Goal: Task Accomplishment & Management: Manage account settings

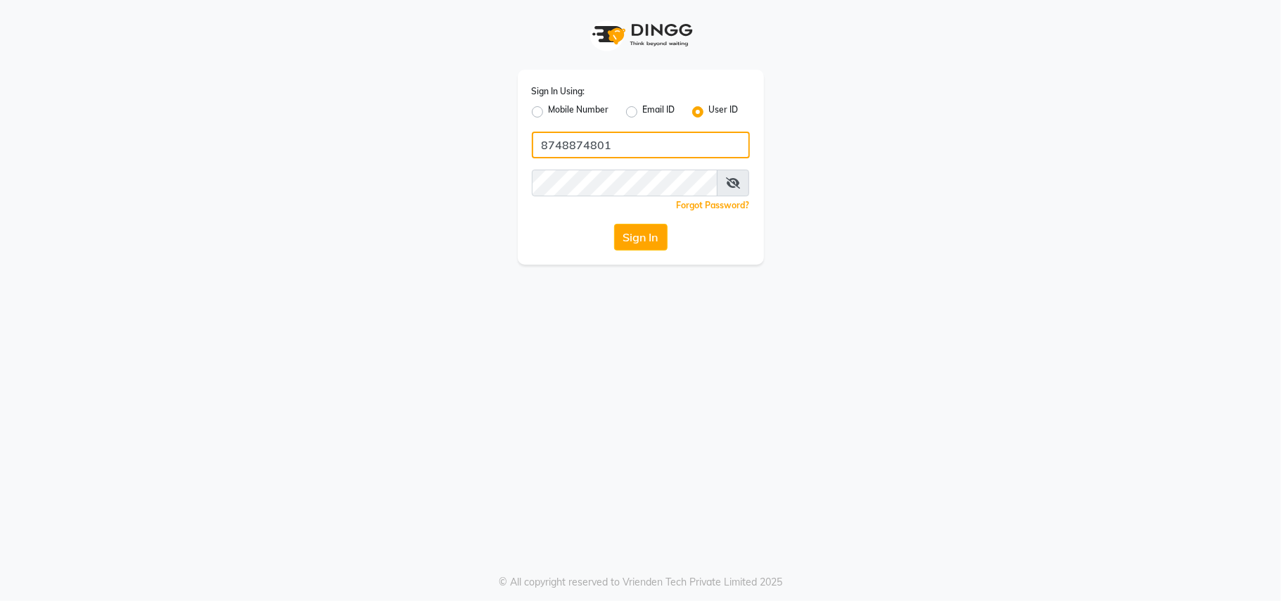
click at [677, 141] on input "8748874801" at bounding box center [641, 145] width 218 height 27
type input "charani"
click at [635, 222] on div "Sign In Using: Mobile Number Email ID User ID charani Remember me Forgot Passwo…" at bounding box center [641, 167] width 246 height 195
click at [639, 232] on button "Sign In" at bounding box center [640, 237] width 53 height 27
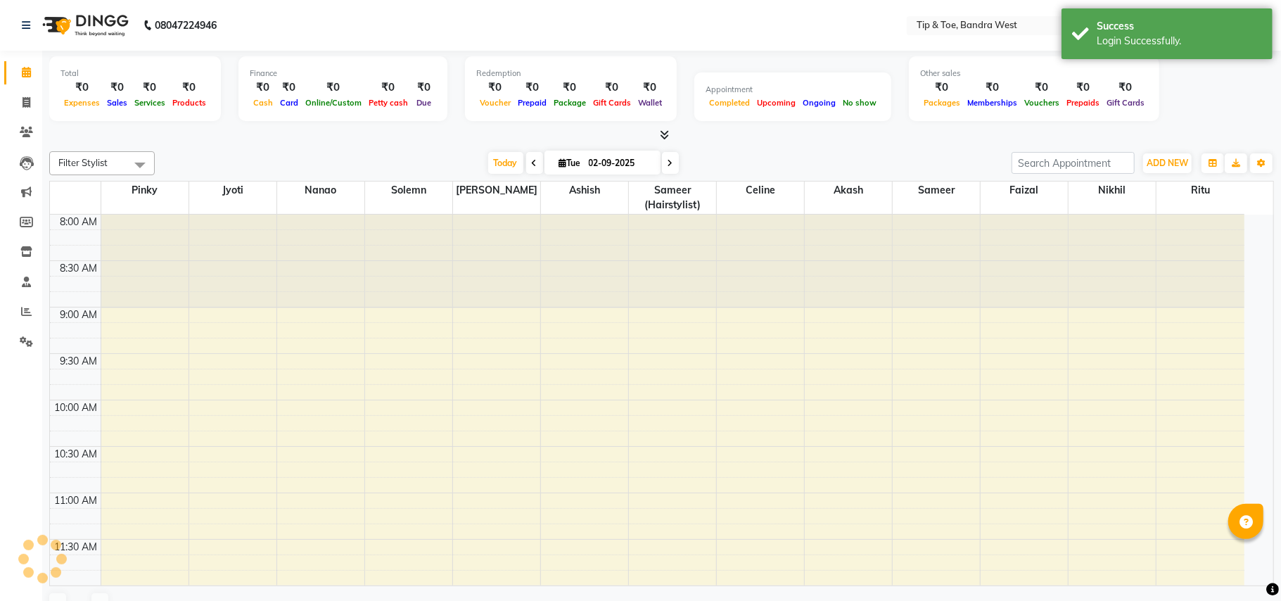
select select "en"
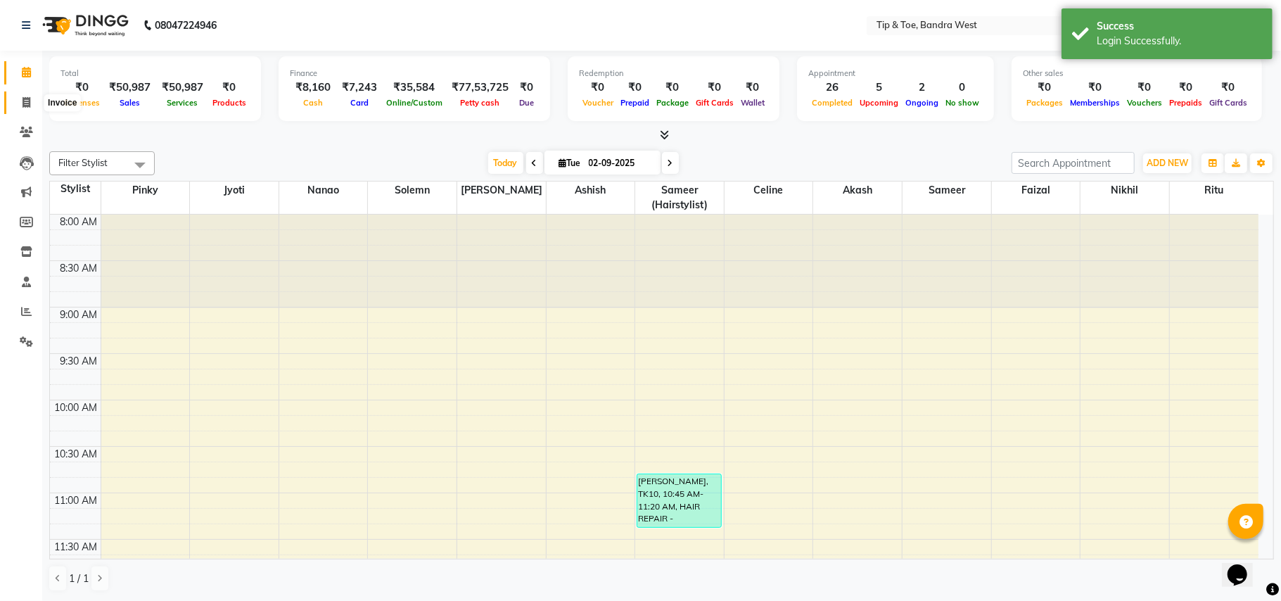
click at [25, 100] on icon at bounding box center [27, 102] width 8 height 11
select select "5957"
select select "service"
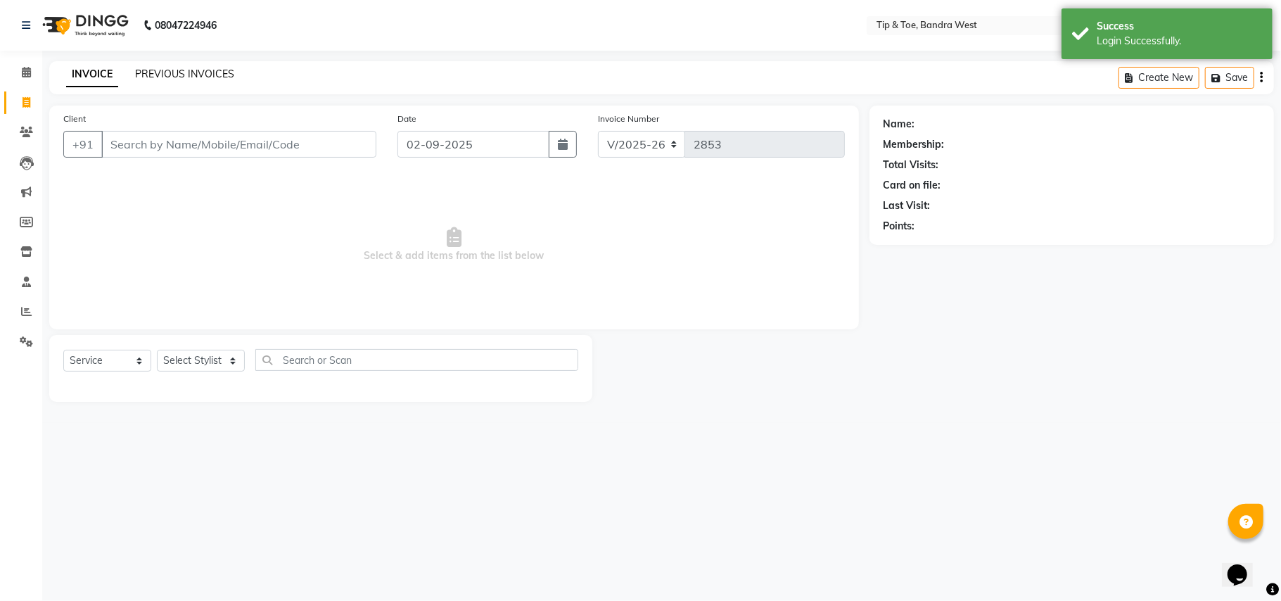
click at [204, 79] on link "PREVIOUS INVOICES" at bounding box center [184, 74] width 99 height 13
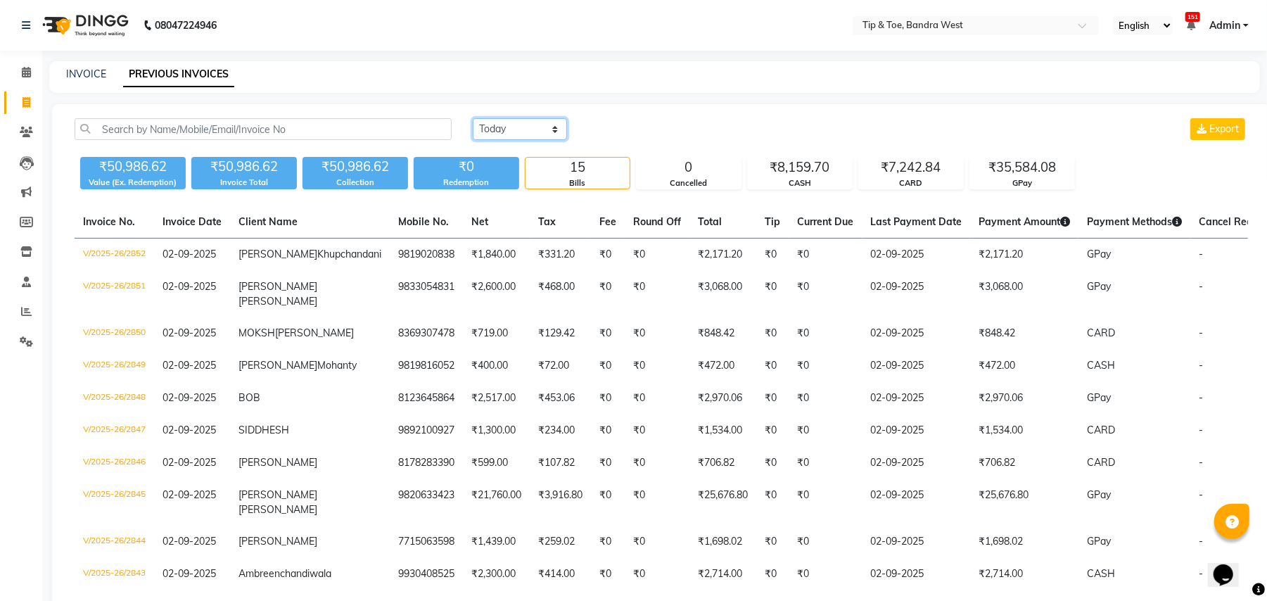
click at [533, 134] on select "Today Yesterday Custom Range" at bounding box center [520, 129] width 94 height 22
select select "range"
click at [473, 118] on select "Today Yesterday Custom Range" at bounding box center [520, 129] width 94 height 22
click at [657, 129] on input "02-09-2025" at bounding box center [634, 130] width 99 height 20
select select "9"
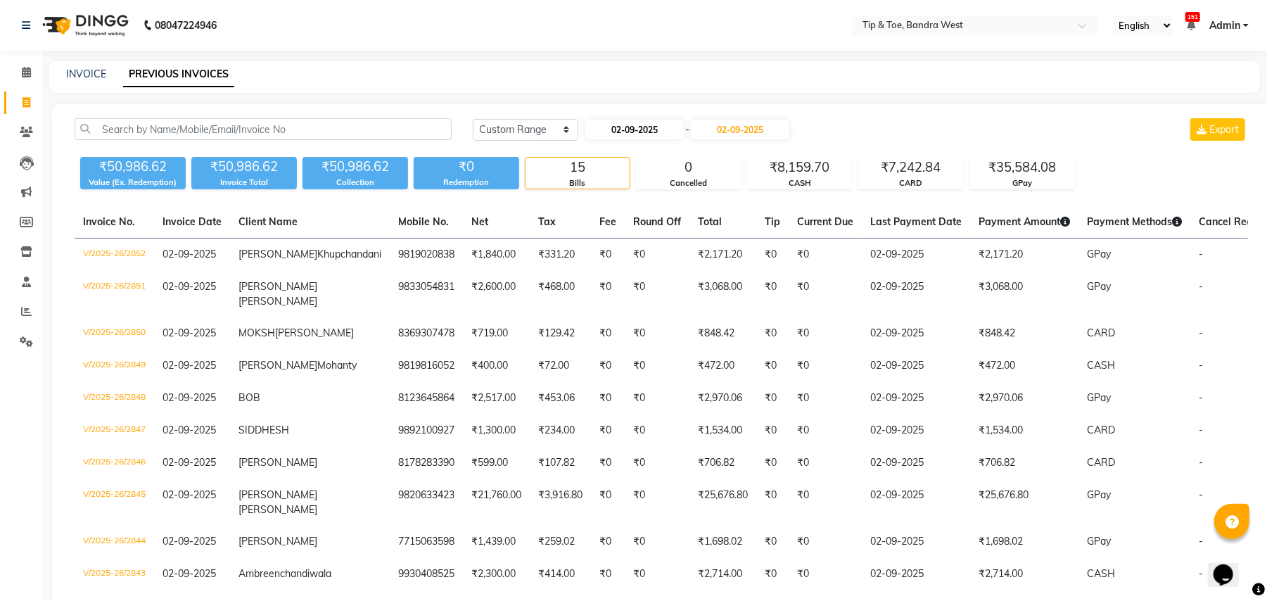
select select "2025"
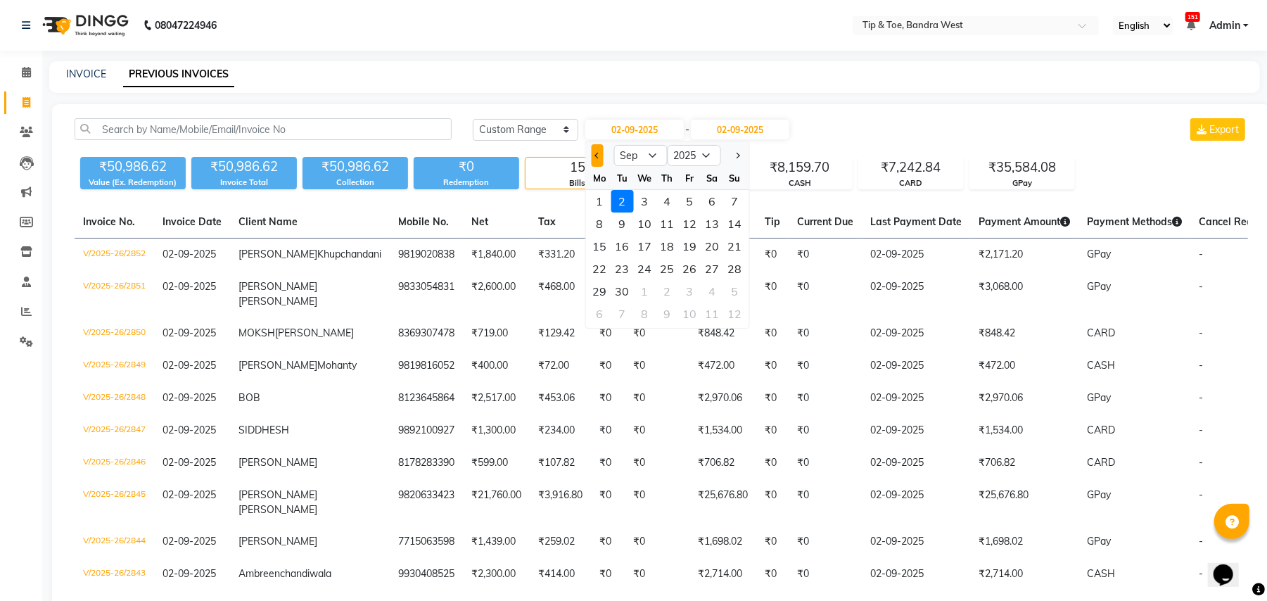
click at [601, 162] on button "Previous month" at bounding box center [598, 155] width 12 height 23
select select "8"
click at [732, 287] on div "31" at bounding box center [735, 291] width 23 height 23
type input "31-08-2025"
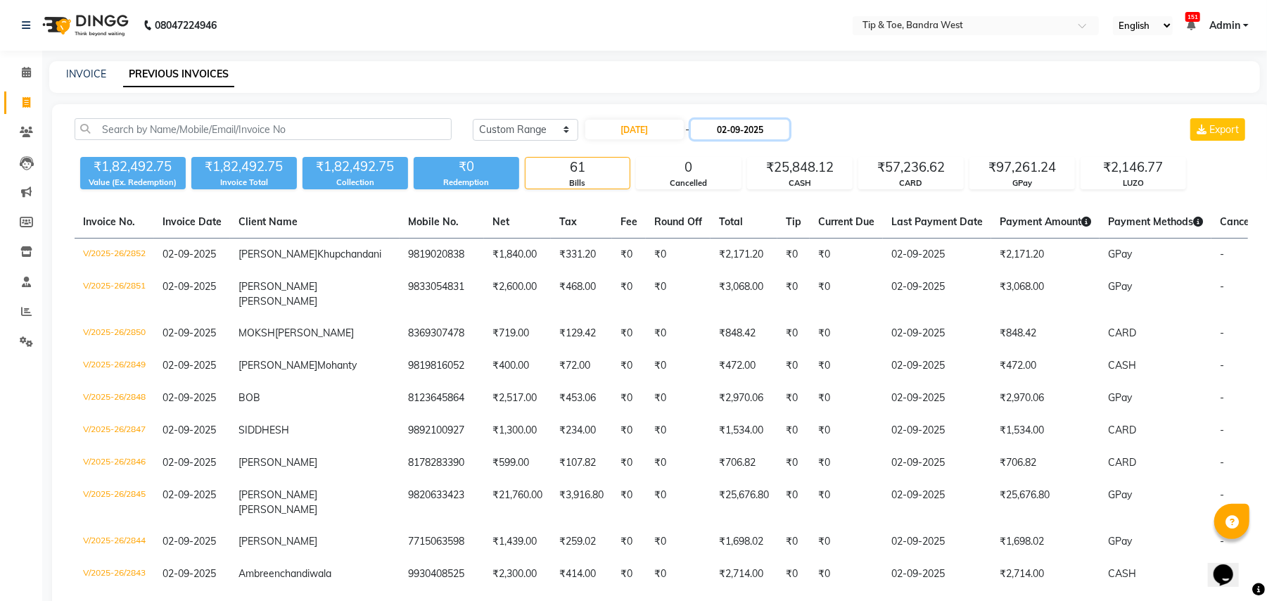
click at [770, 121] on input "02-09-2025" at bounding box center [740, 130] width 99 height 20
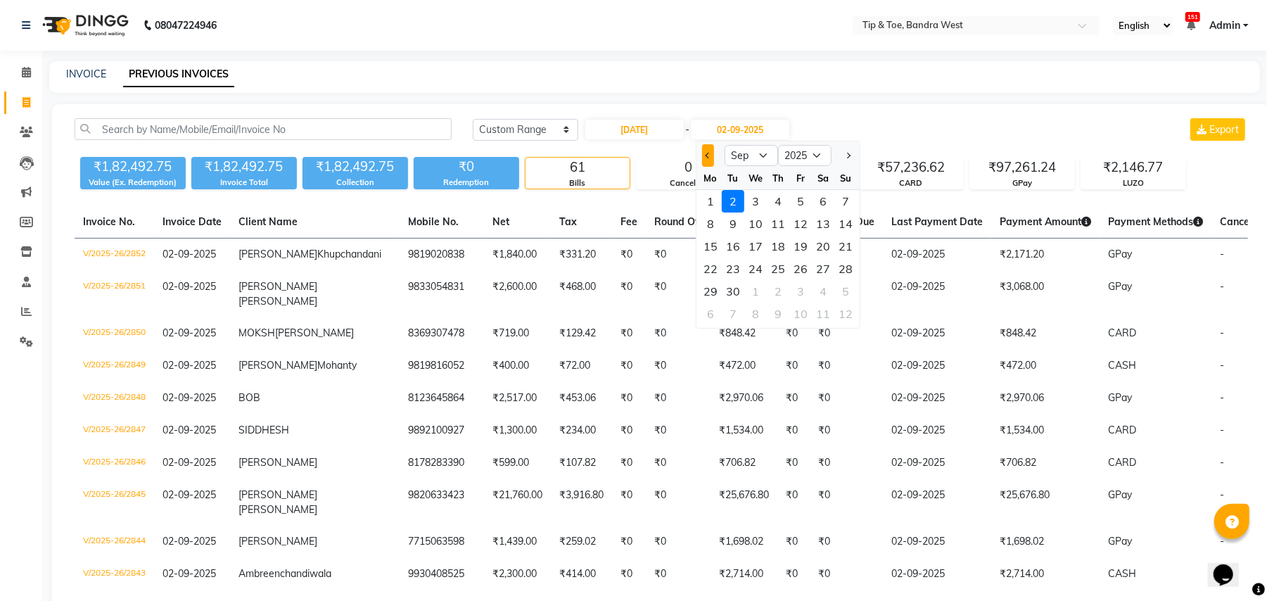
click at [708, 156] on span "Previous month" at bounding box center [709, 156] width 6 height 6
select select "8"
click at [846, 286] on div "31" at bounding box center [846, 291] width 23 height 23
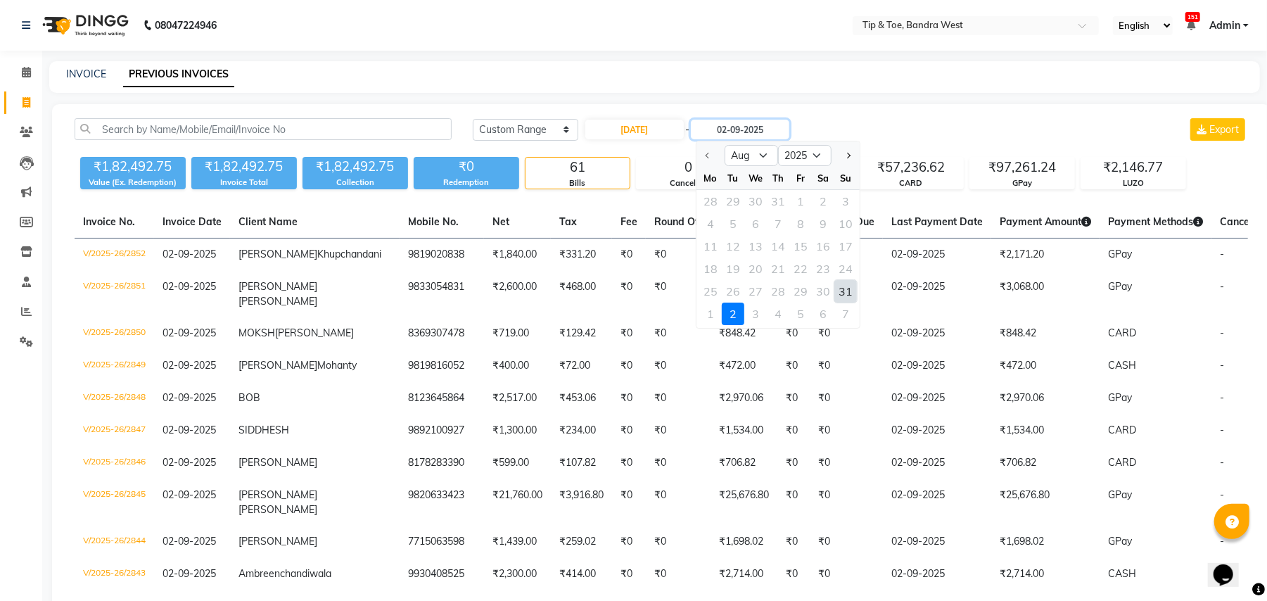
type input "31-08-2025"
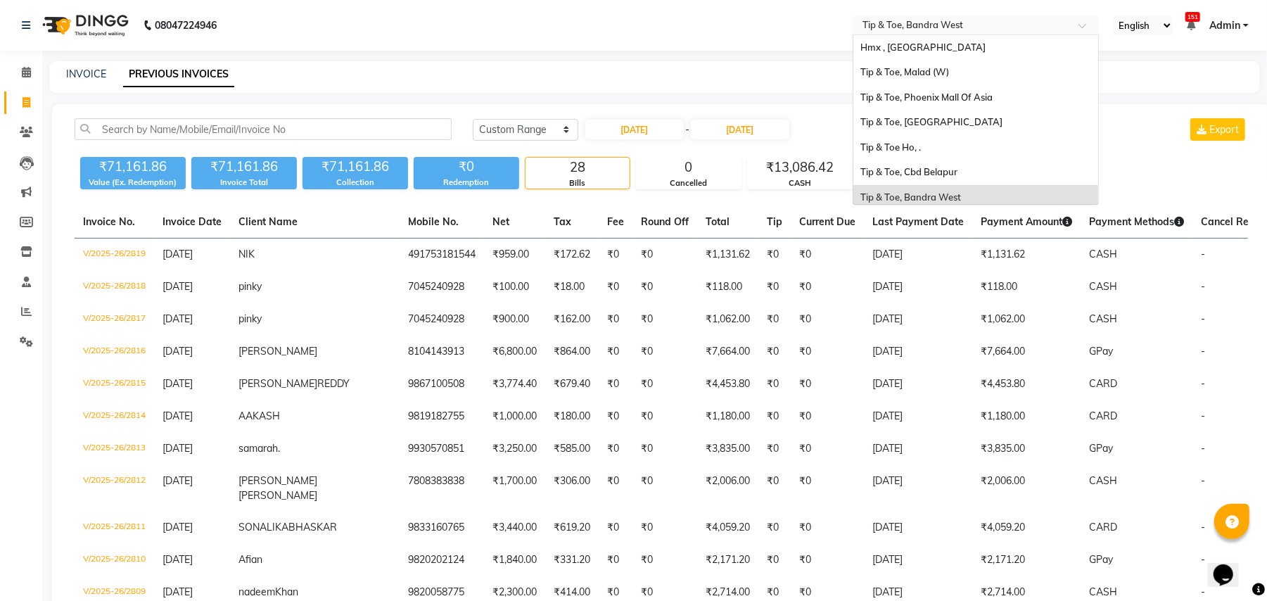
click at [1025, 29] on input "text" at bounding box center [962, 27] width 204 height 14
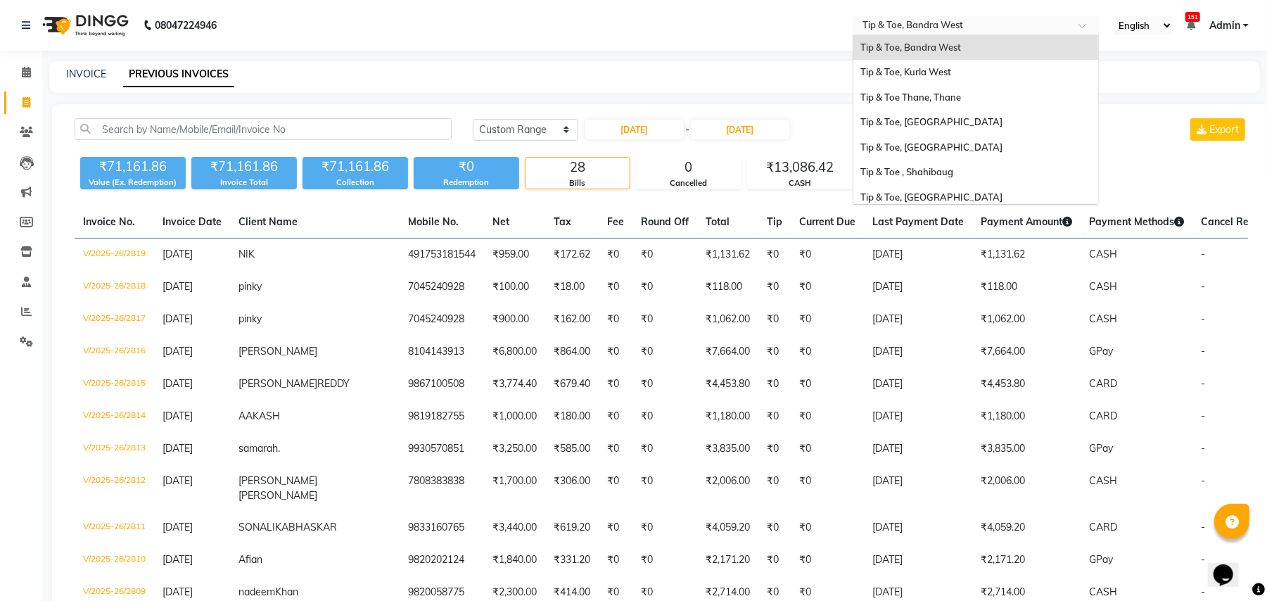
scroll to position [331, 0]
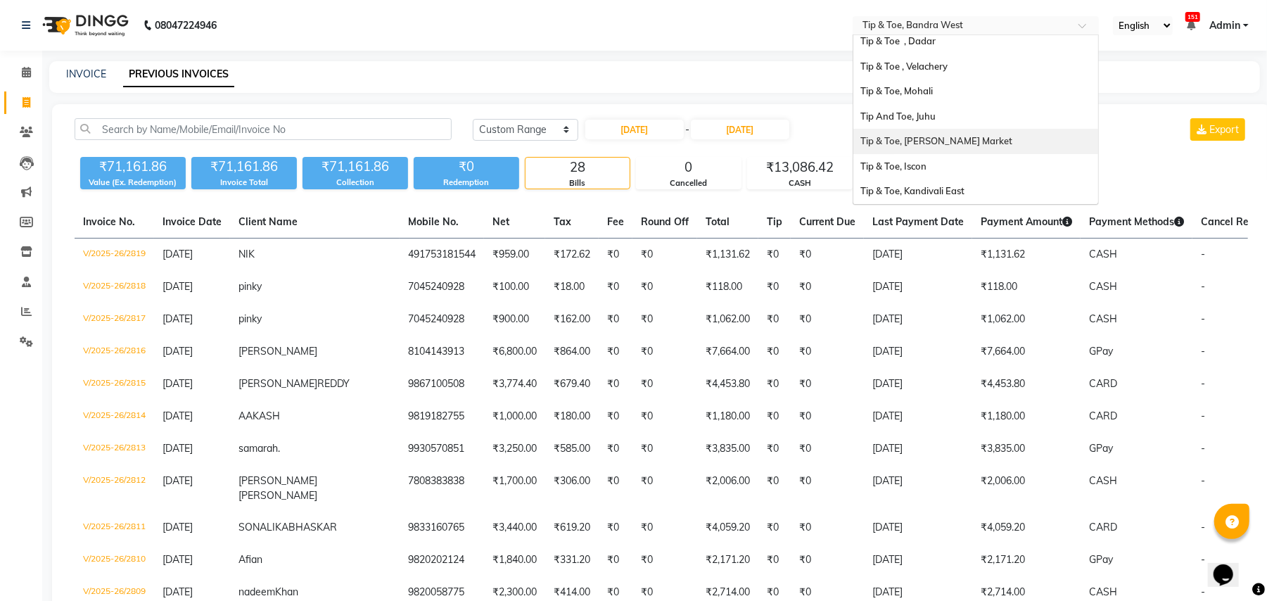
click at [957, 139] on span "Tip & Toe, Meharchand Market" at bounding box center [937, 140] width 152 height 11
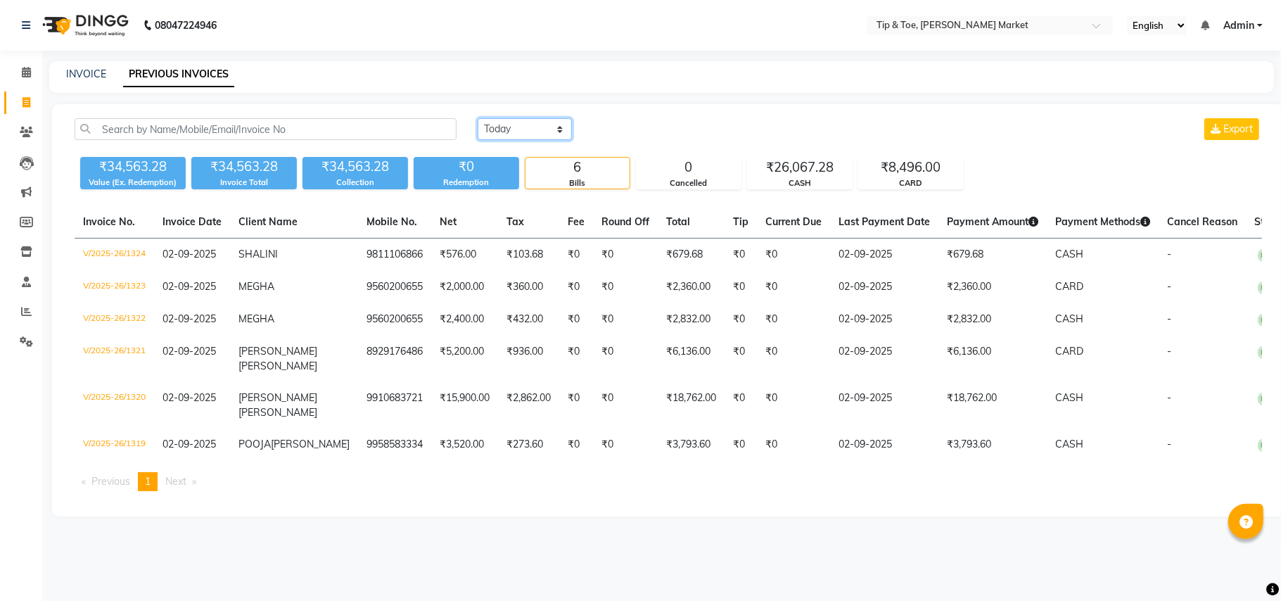
click at [538, 132] on select "[DATE] [DATE] Custom Range" at bounding box center [525, 129] width 94 height 22
select select "range"
click at [478, 118] on select "[DATE] [DATE] Custom Range" at bounding box center [525, 129] width 94 height 22
click at [640, 128] on input "02-09-2025" at bounding box center [639, 130] width 99 height 20
select select "9"
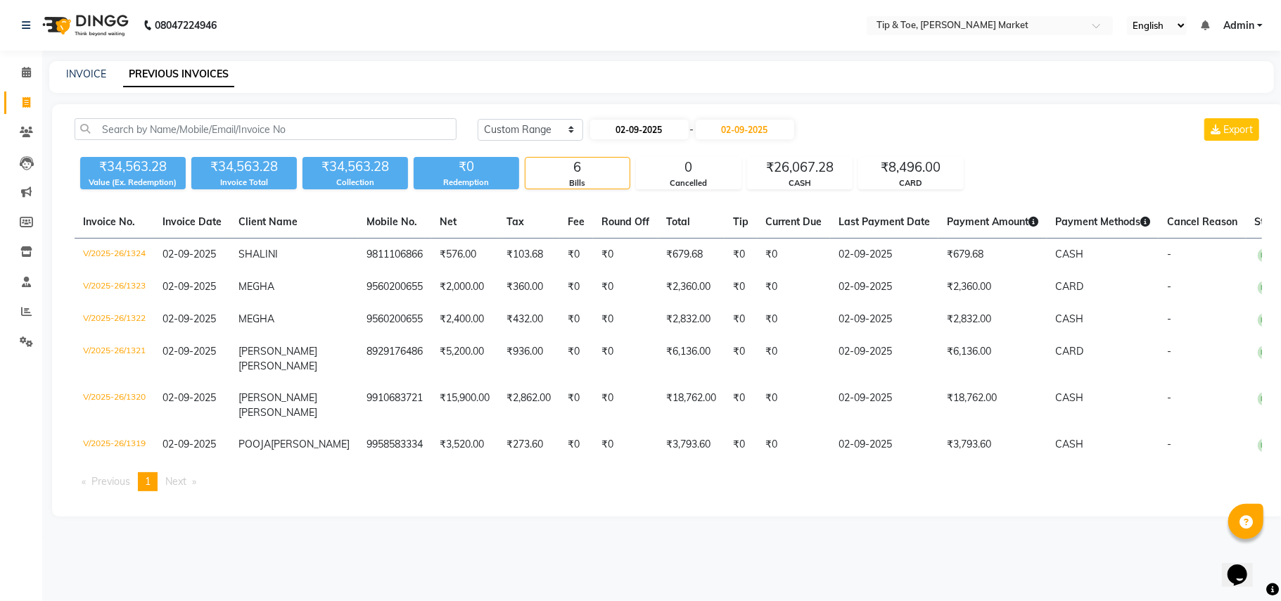
select select "2025"
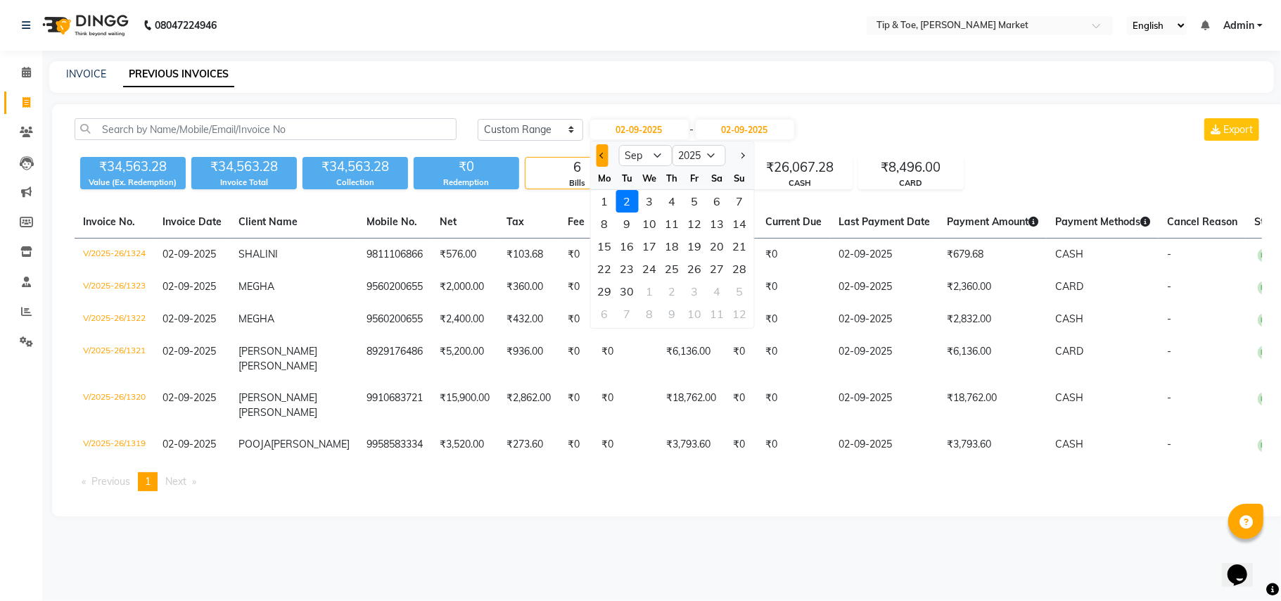
click at [600, 156] on span "Previous month" at bounding box center [603, 156] width 6 height 6
select select "8"
click at [741, 282] on div "31" at bounding box center [739, 291] width 23 height 23
type input "31-08-2025"
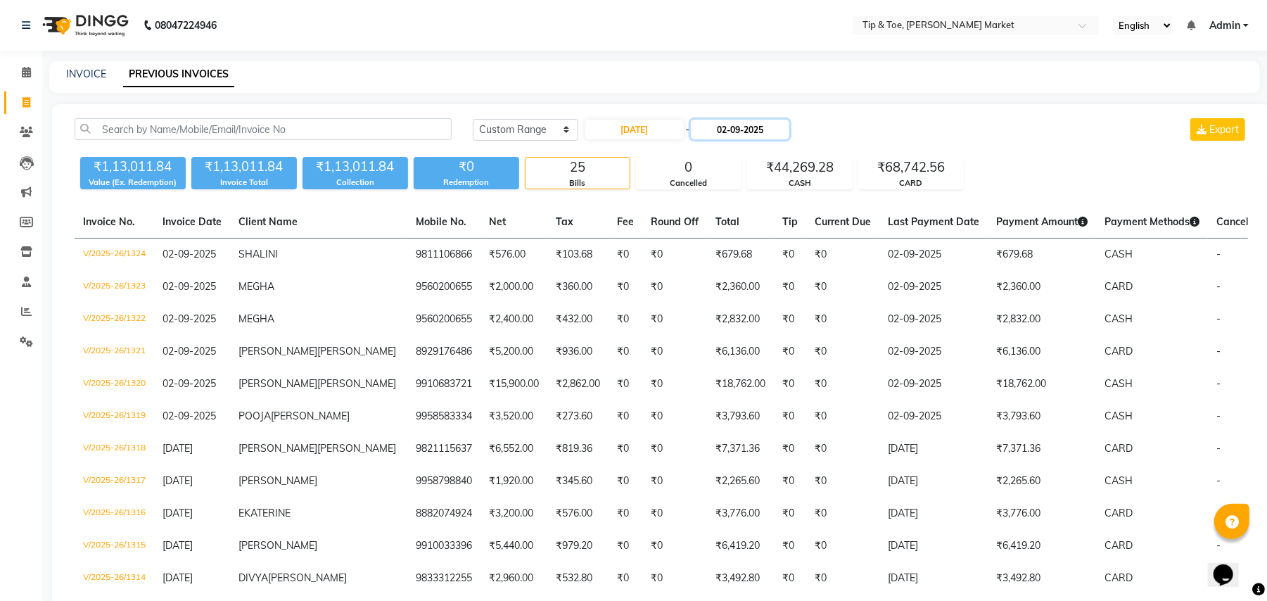
click at [756, 122] on input "02-09-2025" at bounding box center [740, 130] width 99 height 20
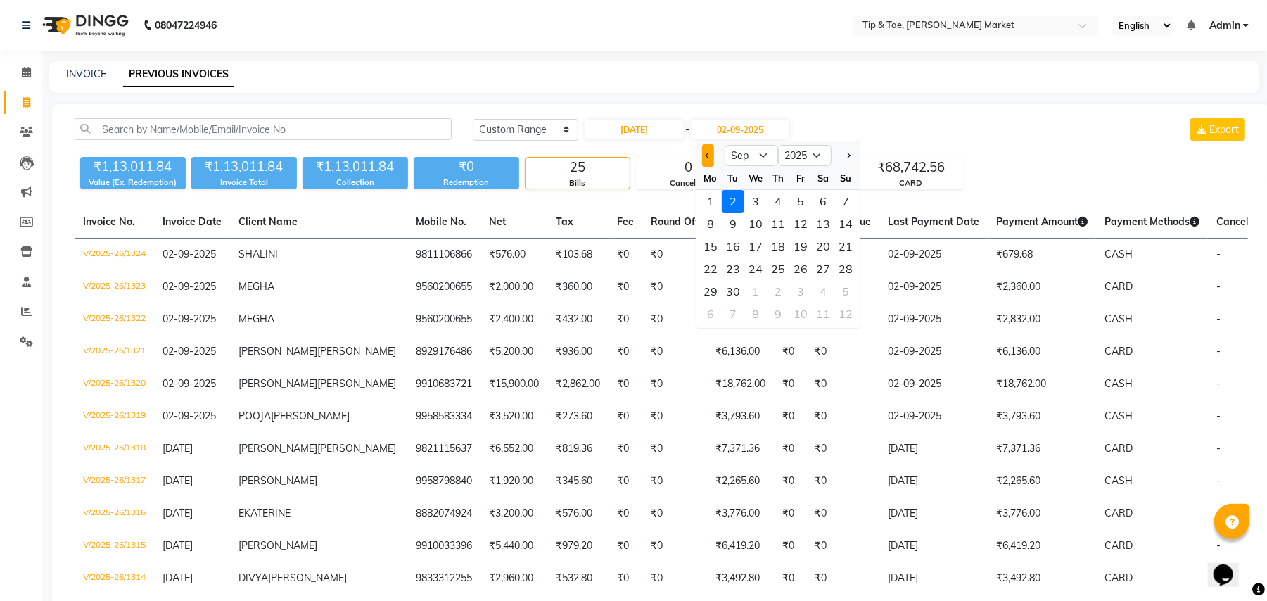
click at [704, 153] on button "Previous month" at bounding box center [708, 155] width 12 height 23
select select "8"
click at [844, 288] on div "31" at bounding box center [846, 291] width 23 height 23
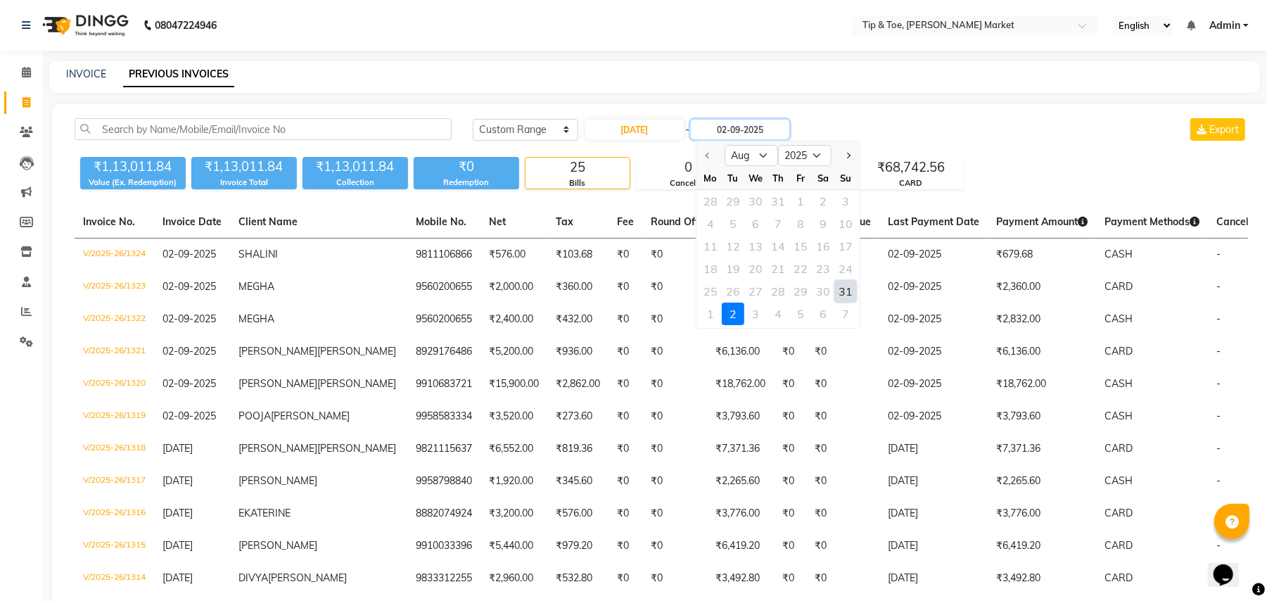
type input "31-08-2025"
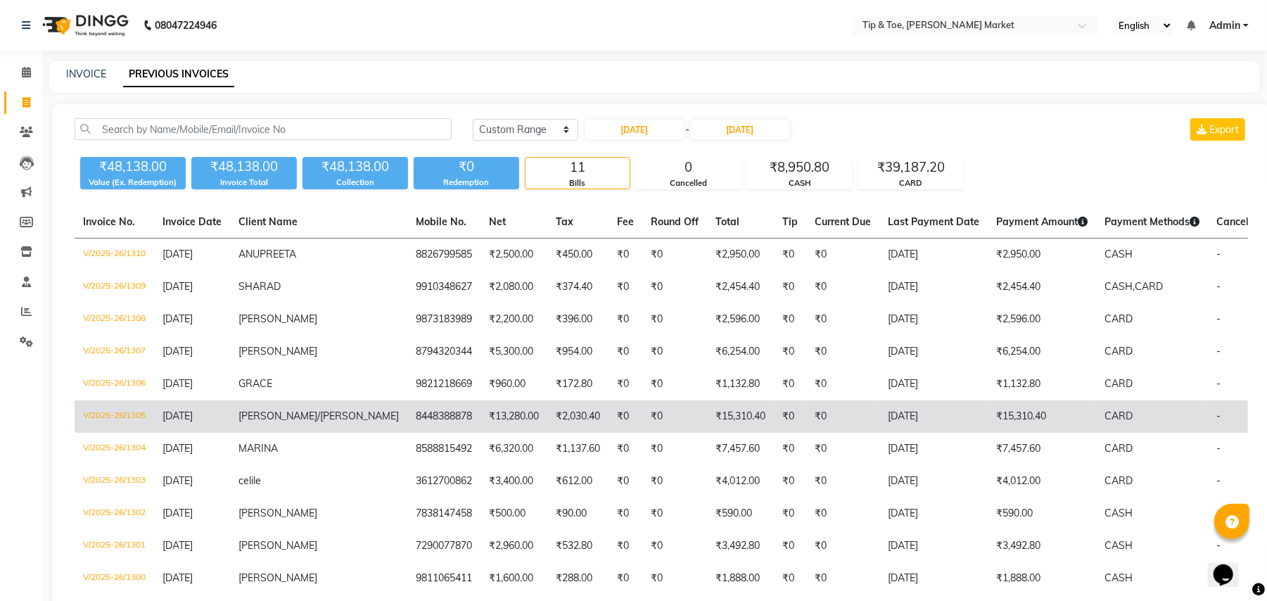
click at [302, 414] on span "KATRINA/BOEHME" at bounding box center [319, 416] width 160 height 13
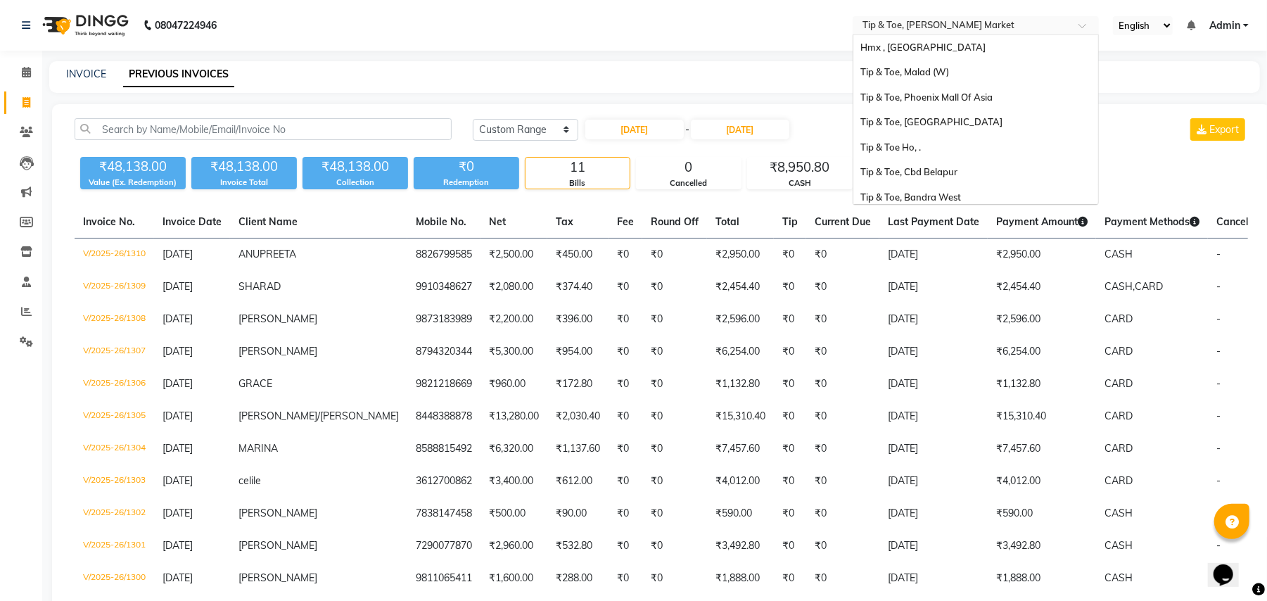
click at [1025, 23] on input "text" at bounding box center [962, 27] width 204 height 14
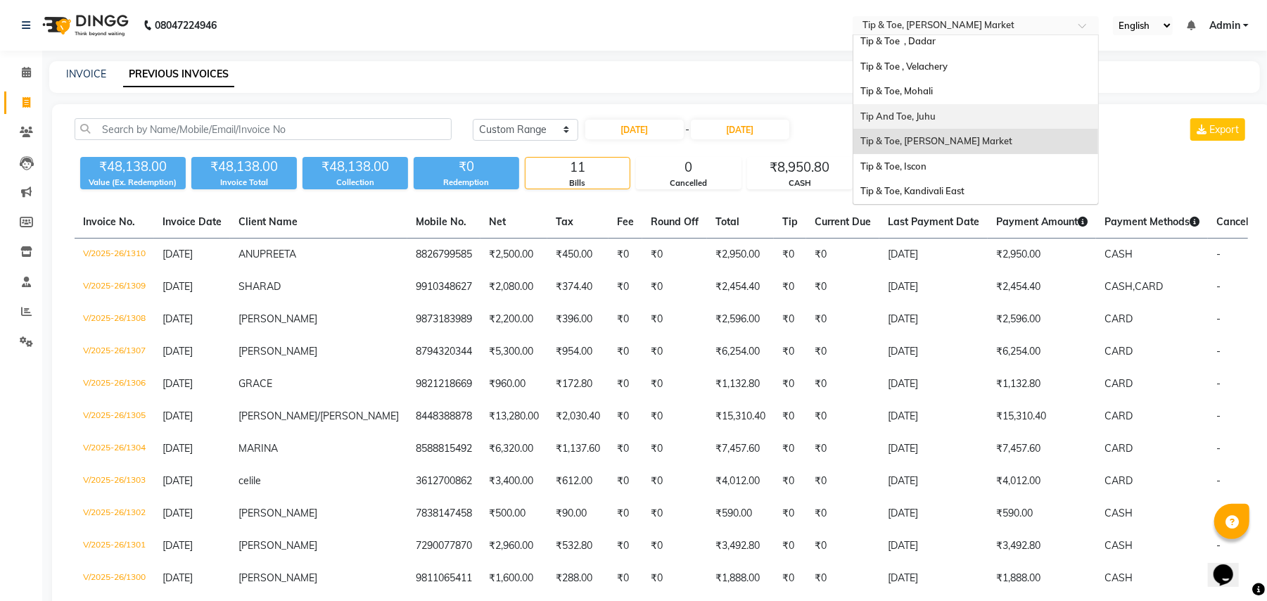
click at [913, 115] on span "Tip And Toe, Juhu" at bounding box center [898, 115] width 75 height 11
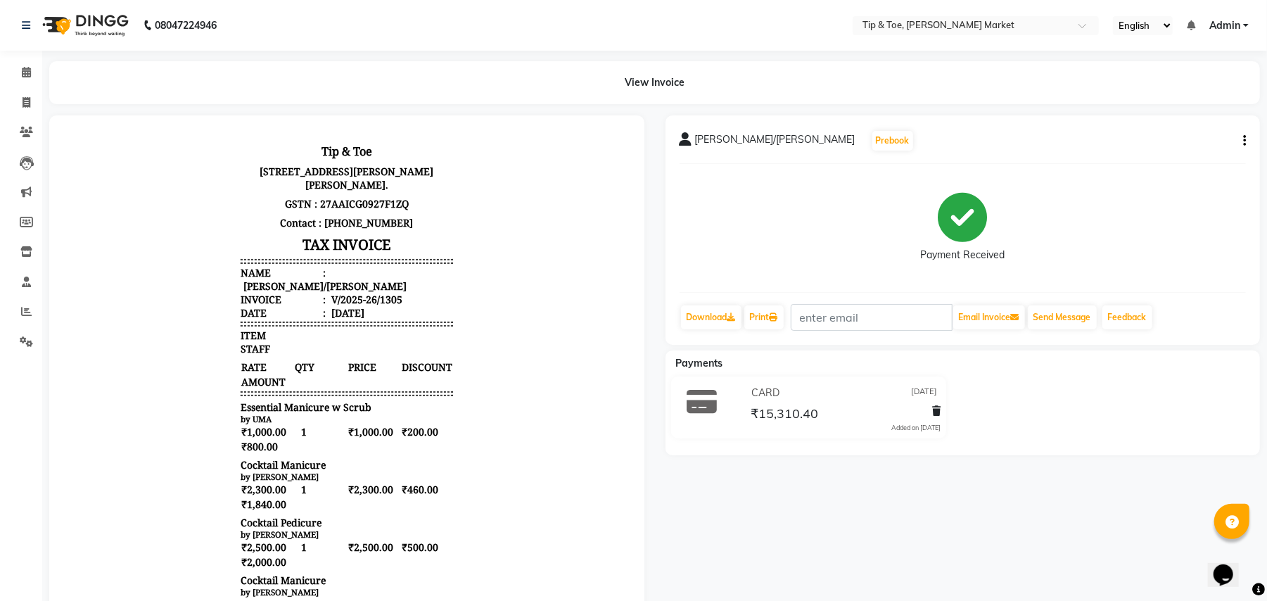
click at [1245, 141] on icon "button" at bounding box center [1244, 141] width 3 height 1
click at [1157, 153] on div "Edit Invoice" at bounding box center [1174, 158] width 96 height 18
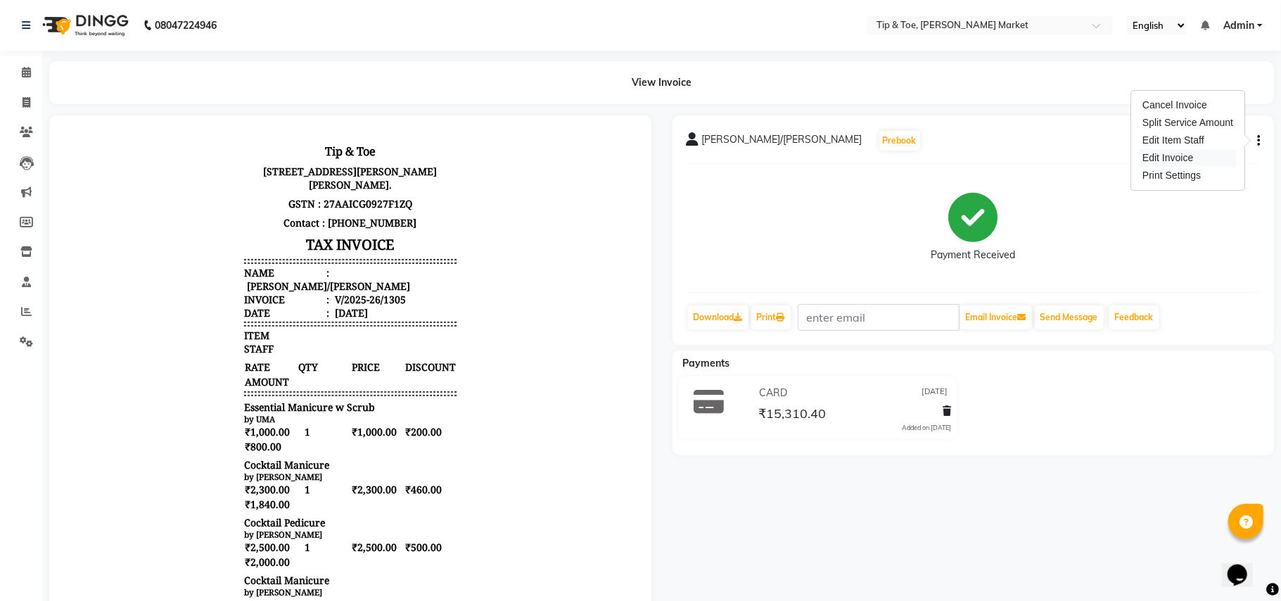
select select "service"
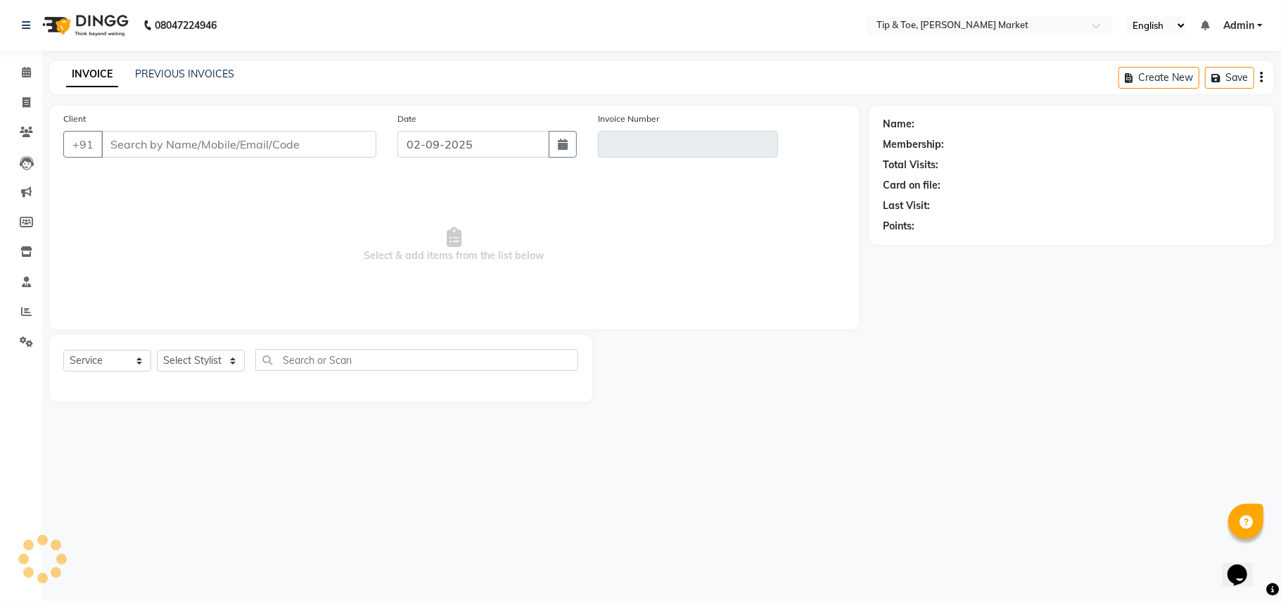
type input "8448388878"
type input "V/2025-26/1305"
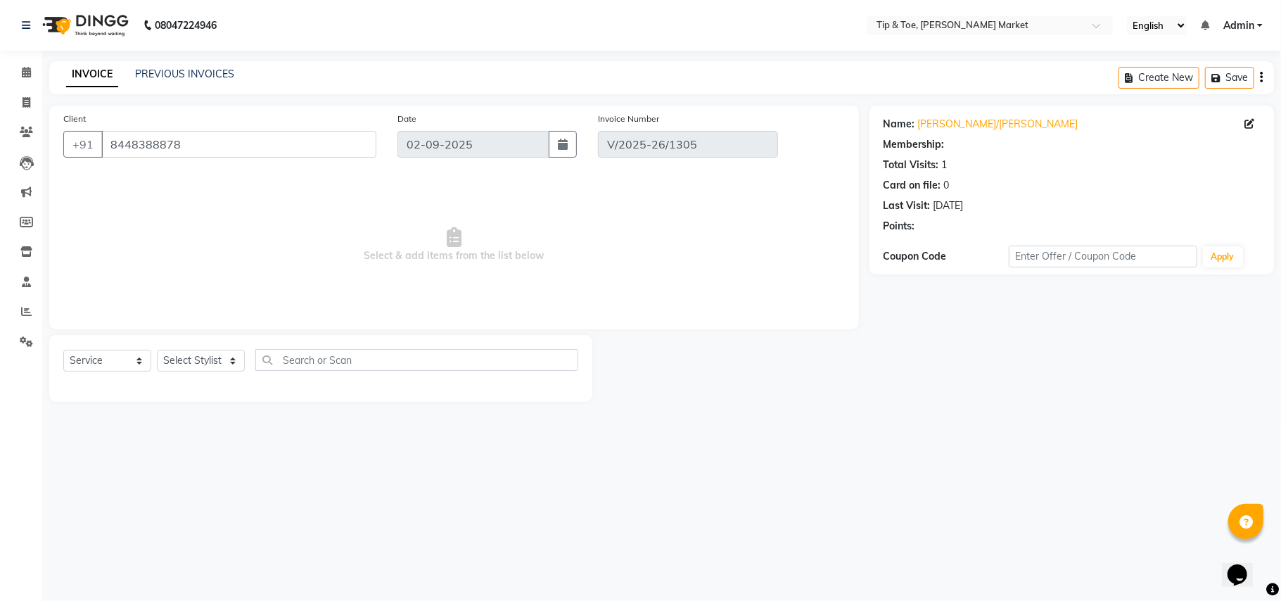
select select "1: Object"
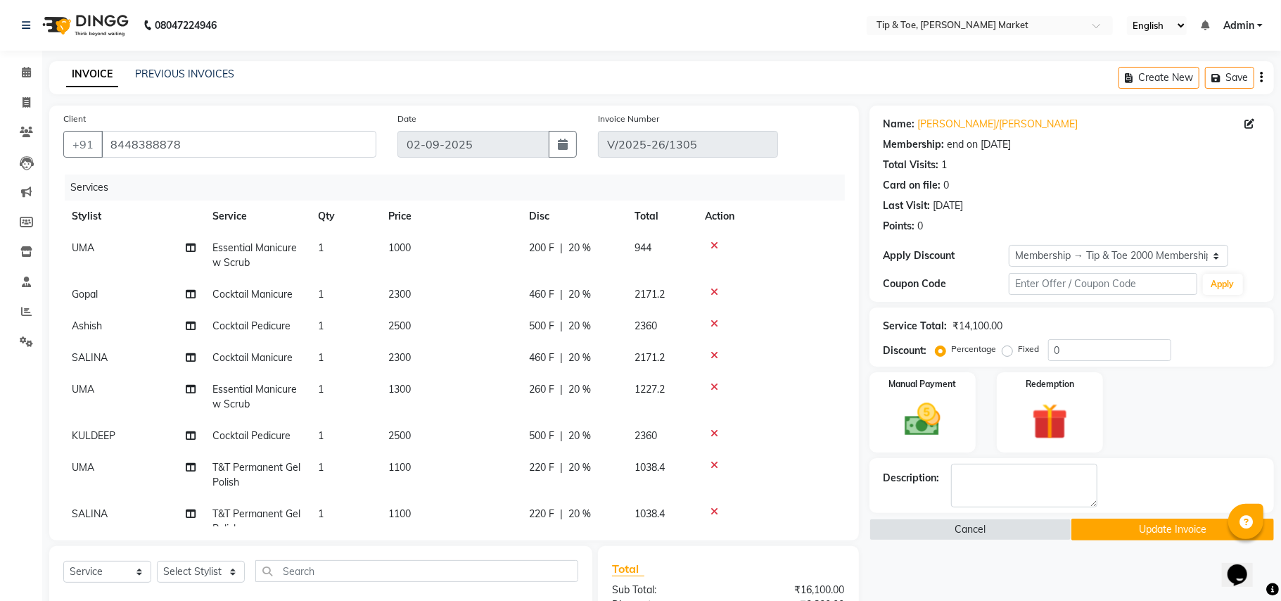
type input "31-08-2025"
select select "select"
type input "20"
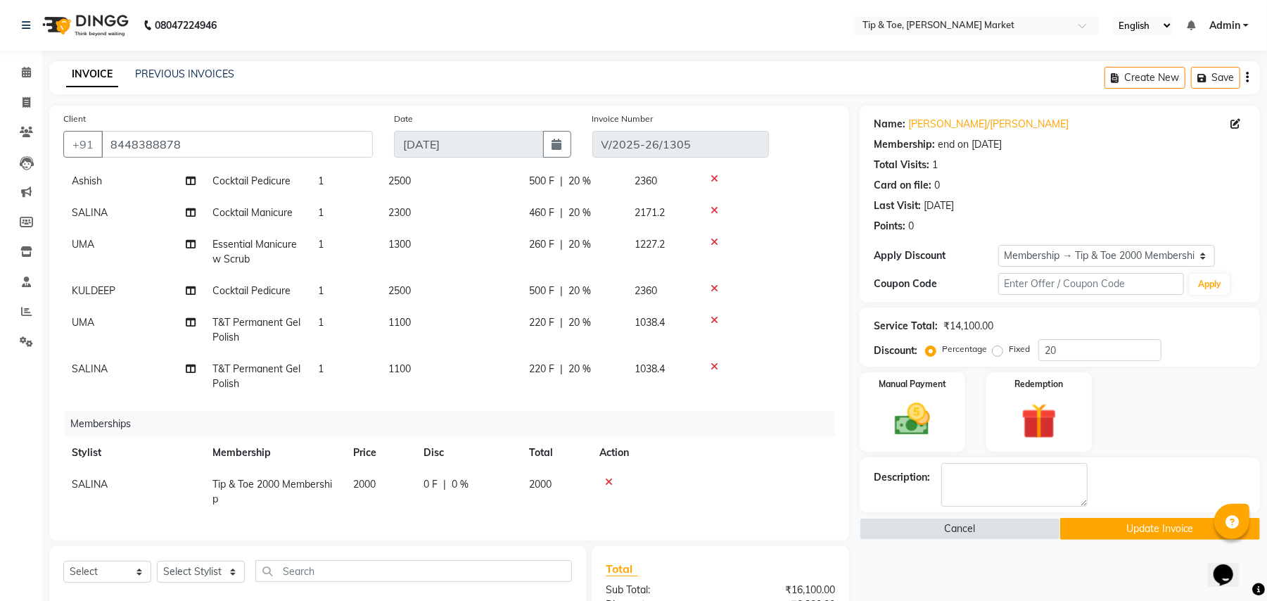
scroll to position [159, 0]
click at [102, 478] on span "SALINA" at bounding box center [90, 484] width 36 height 13
select select "41987"
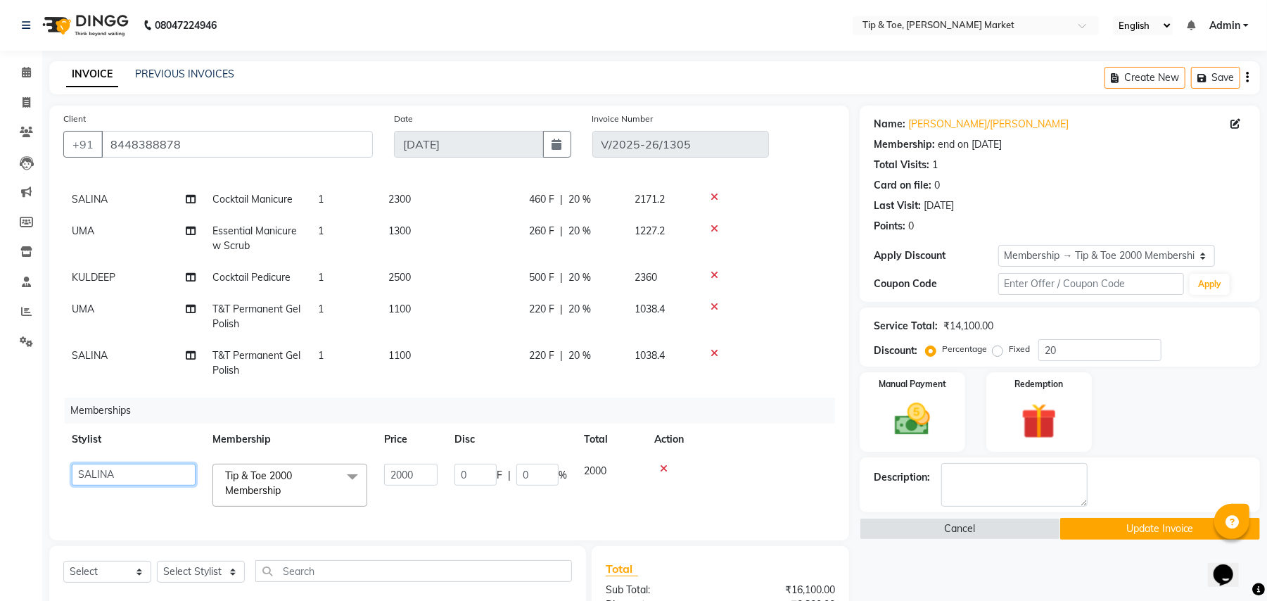
click at [145, 474] on select "Ashish BOWANG Delhi branch login Gopal KULDEEP LULU Pinki SALINA SALMAN Sorin S…" at bounding box center [134, 475] width 124 height 22
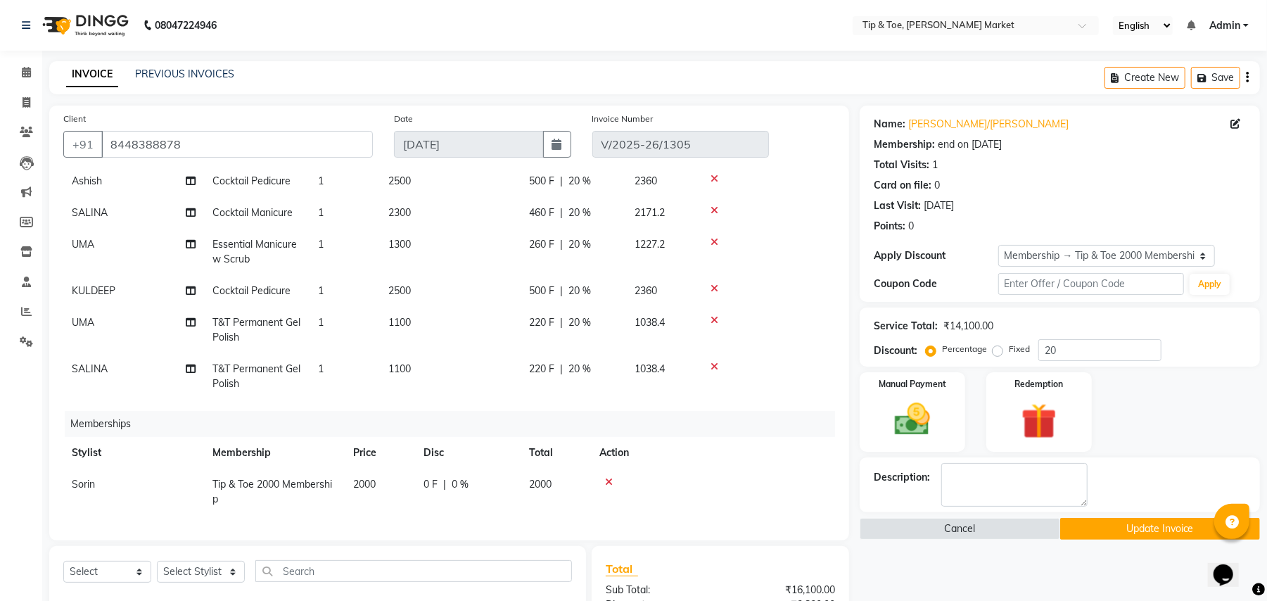
click at [1115, 532] on button "Update Invoice" at bounding box center [1160, 529] width 200 height 22
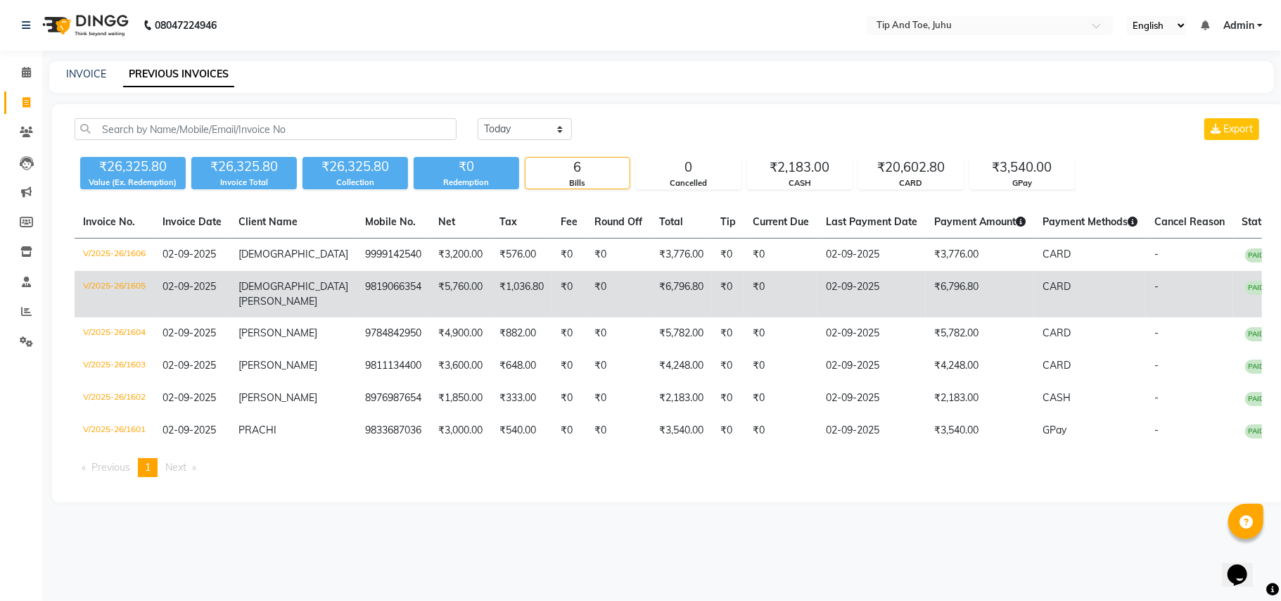
click at [298, 288] on td "Krishna Kanani" at bounding box center [293, 294] width 127 height 46
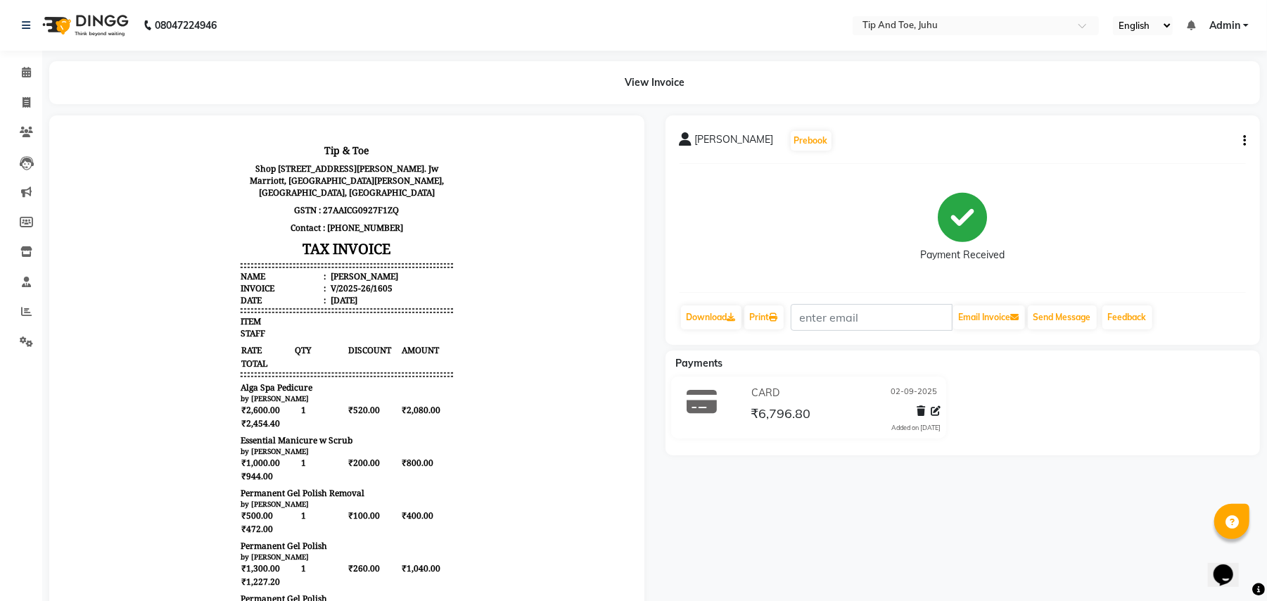
click at [1239, 138] on button "button" at bounding box center [1242, 141] width 8 height 15
click at [1158, 160] on div "Edit Invoice" at bounding box center [1174, 158] width 96 height 18
select select "service"
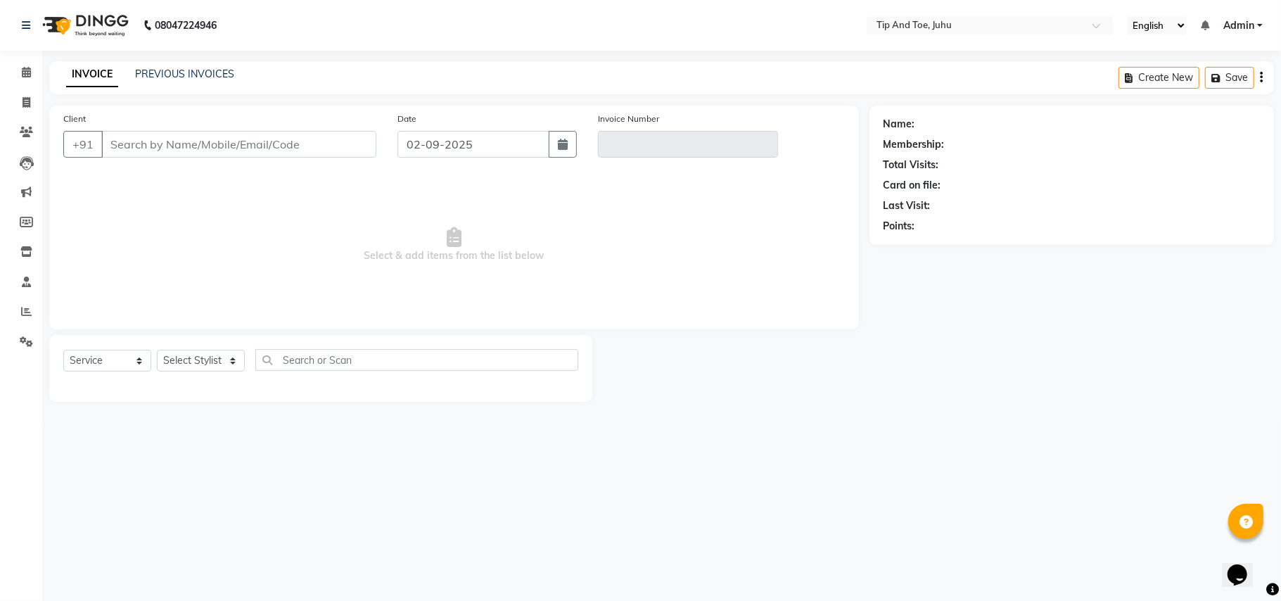
type input "9819066354"
type input "V/2025-26/1605"
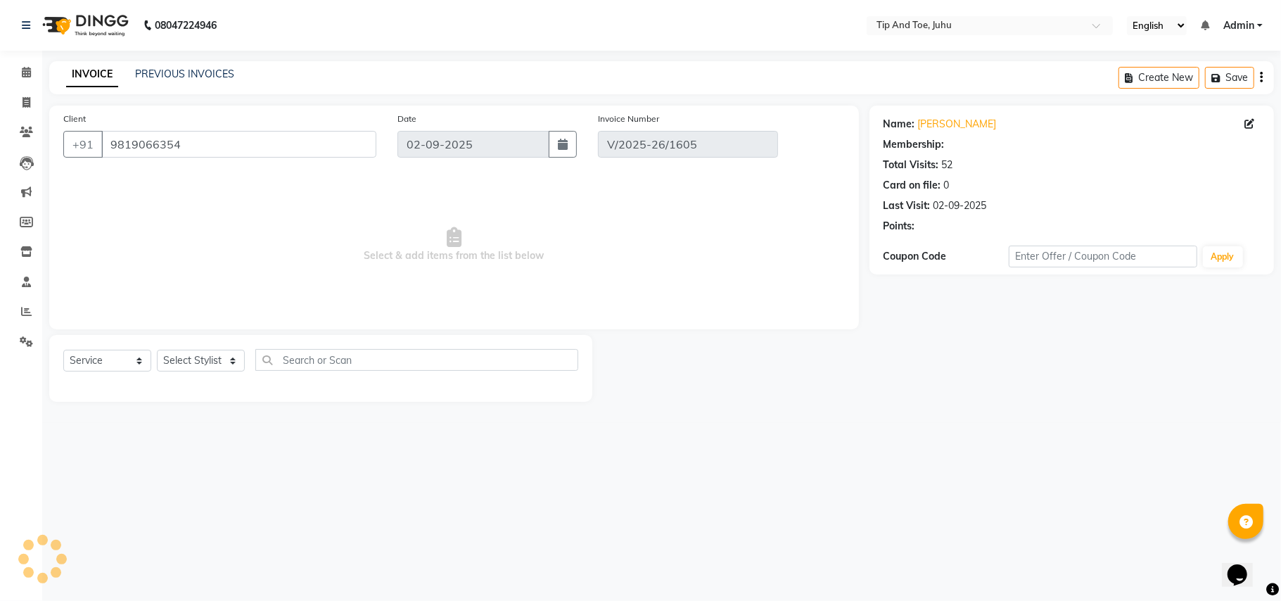
select select "select"
select select "1: Object"
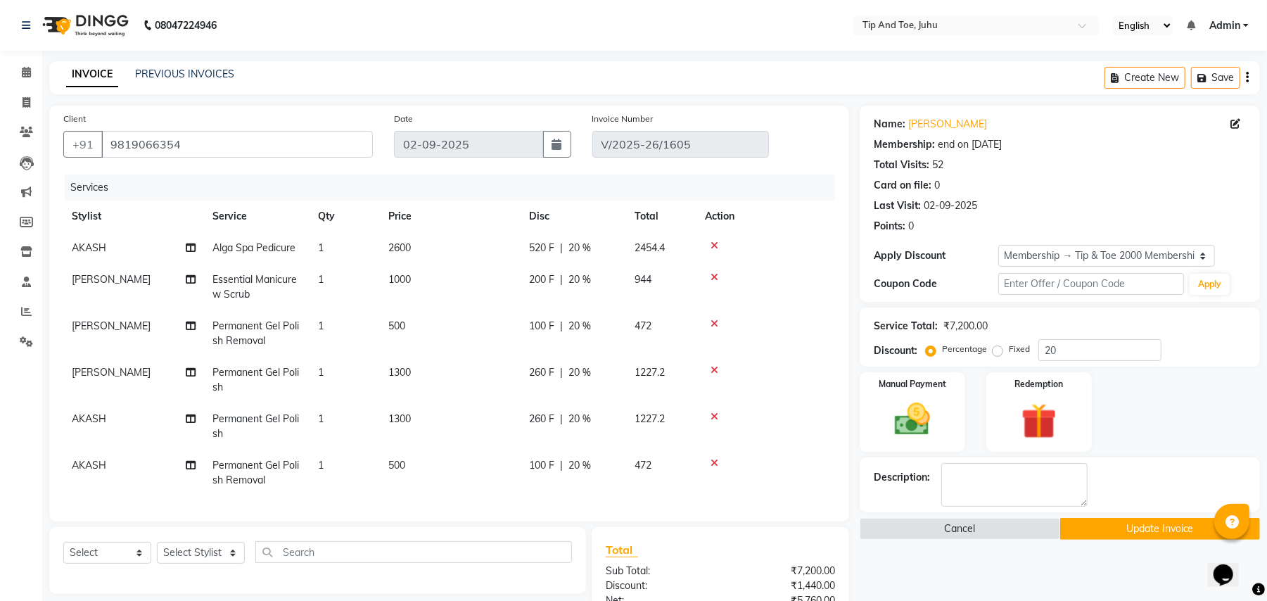
scroll to position [198, 0]
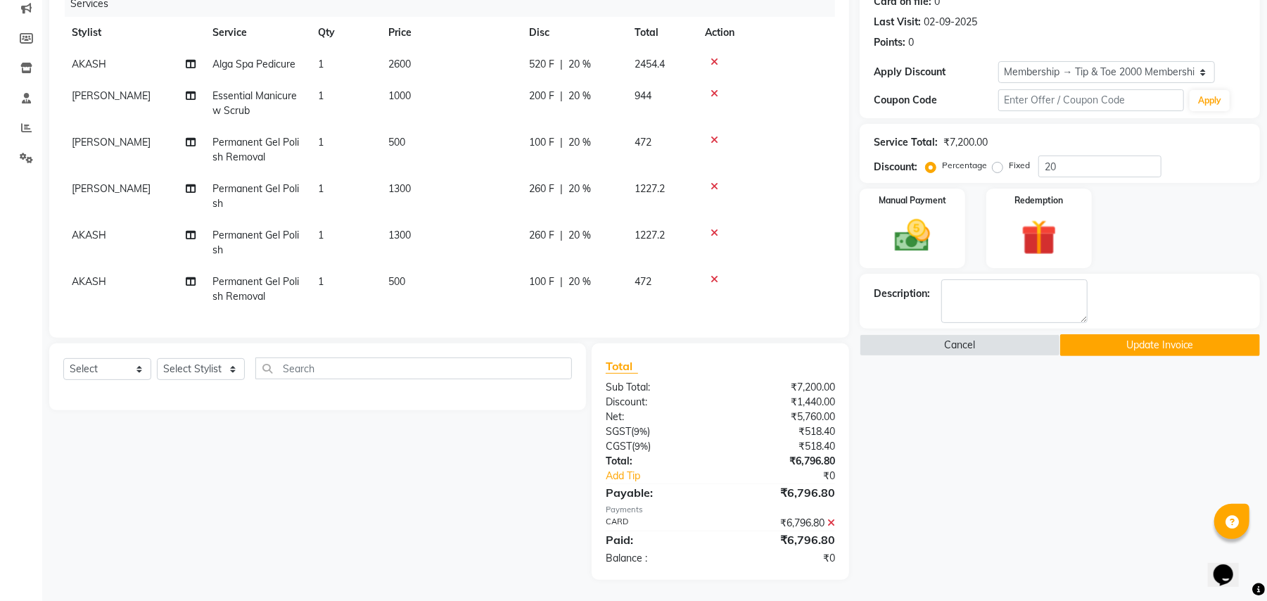
click at [832, 521] on icon at bounding box center [831, 523] width 8 height 10
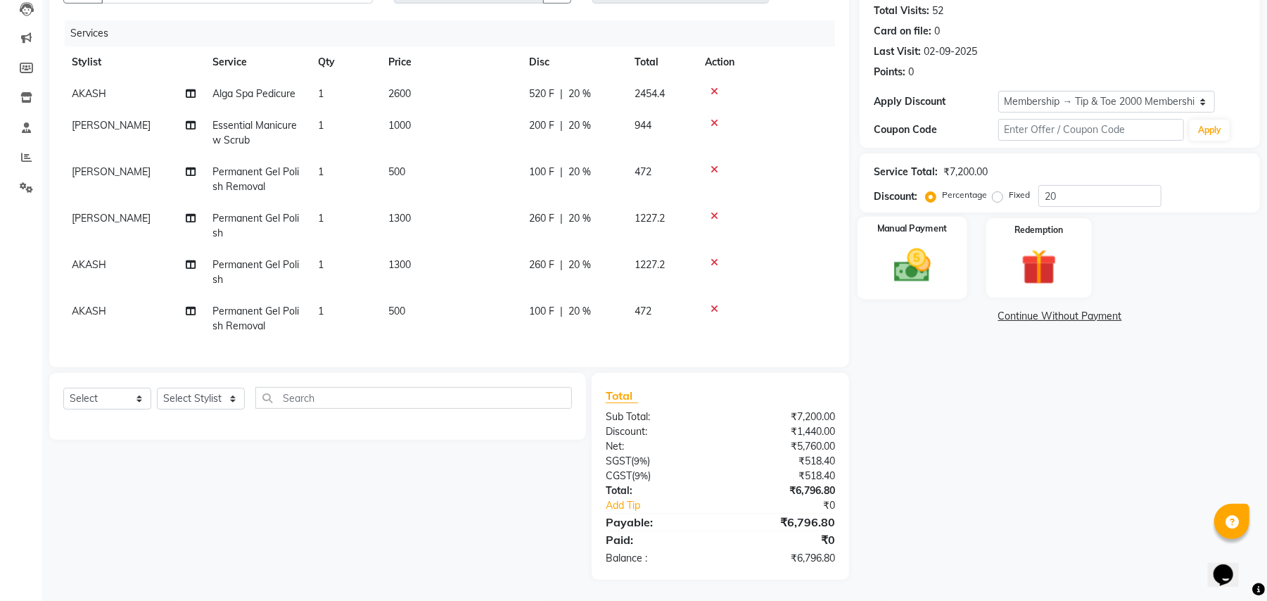
click at [922, 244] on img at bounding box center [912, 265] width 61 height 43
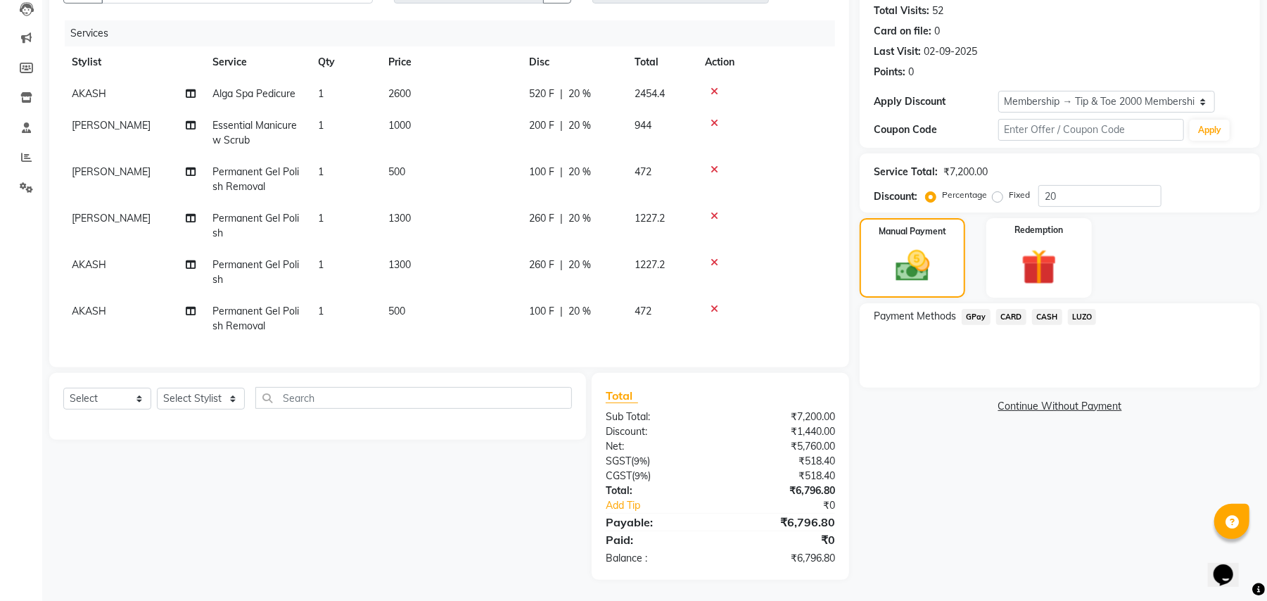
click at [980, 309] on span "GPay" at bounding box center [976, 317] width 29 height 16
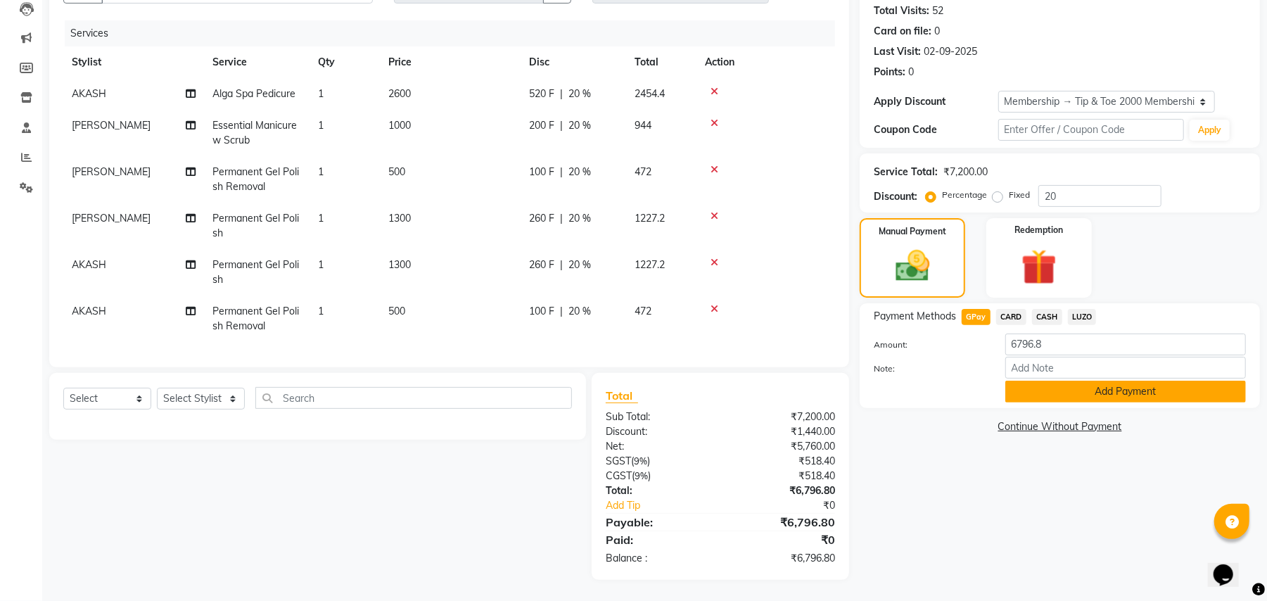
click at [1136, 381] on button "Add Payment" at bounding box center [1126, 392] width 241 height 22
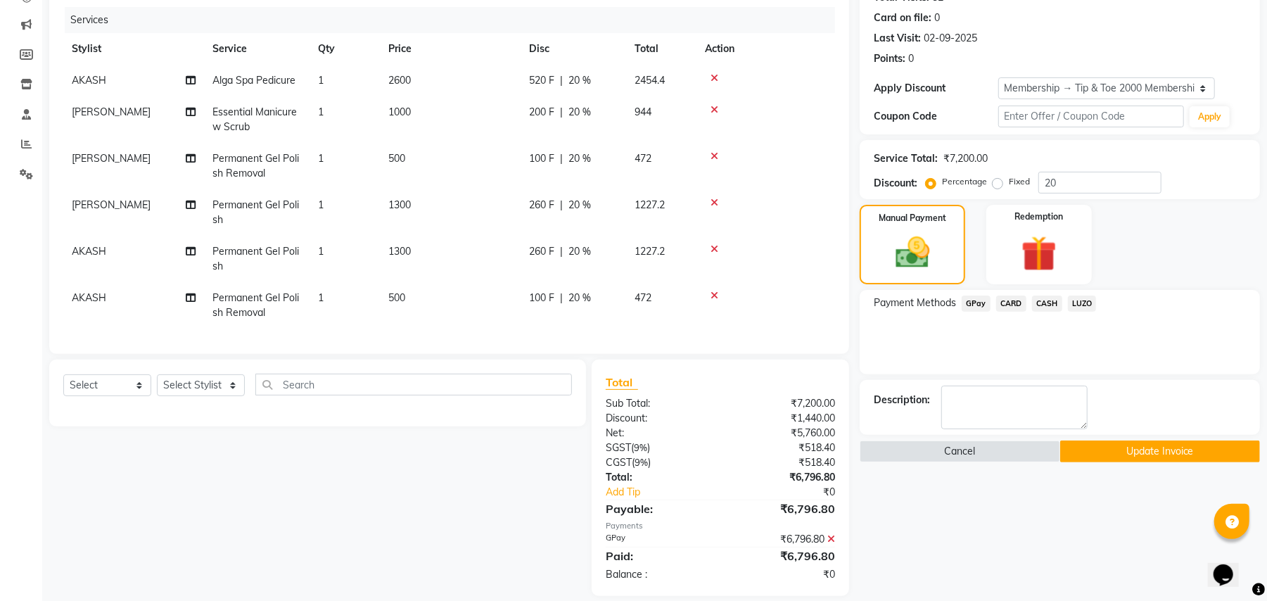
click at [1133, 446] on button "Update Invoice" at bounding box center [1160, 451] width 200 height 22
